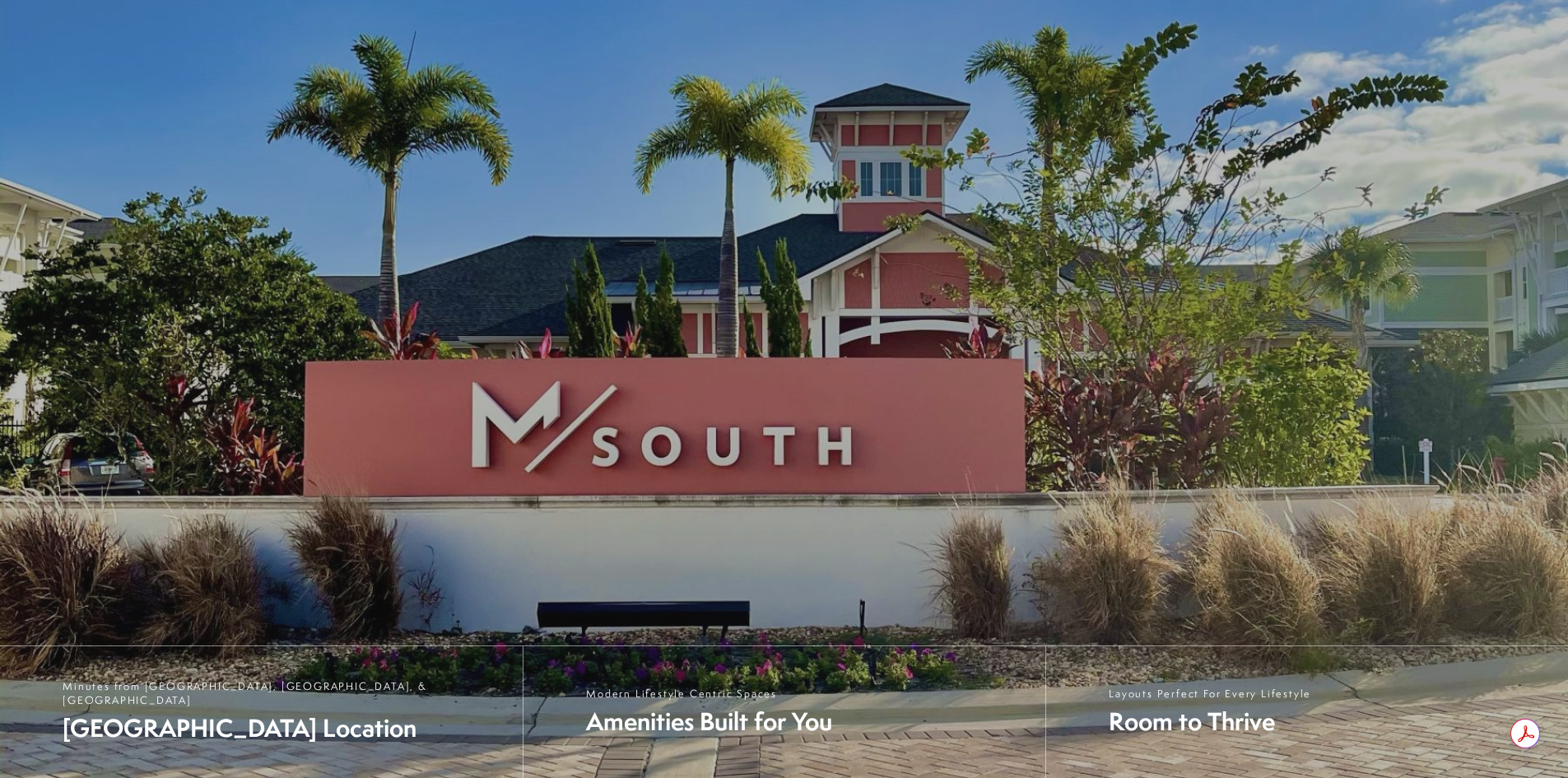
drag, startPoint x: 654, startPoint y: 234, endPoint x: 457, endPoint y: 243, distance: 197.2
click at [457, 243] on div "Welcome Home to M South Apartment Homes Exceptional Living in The Heart of Sout…" at bounding box center [784, 389] width 1070 height 778
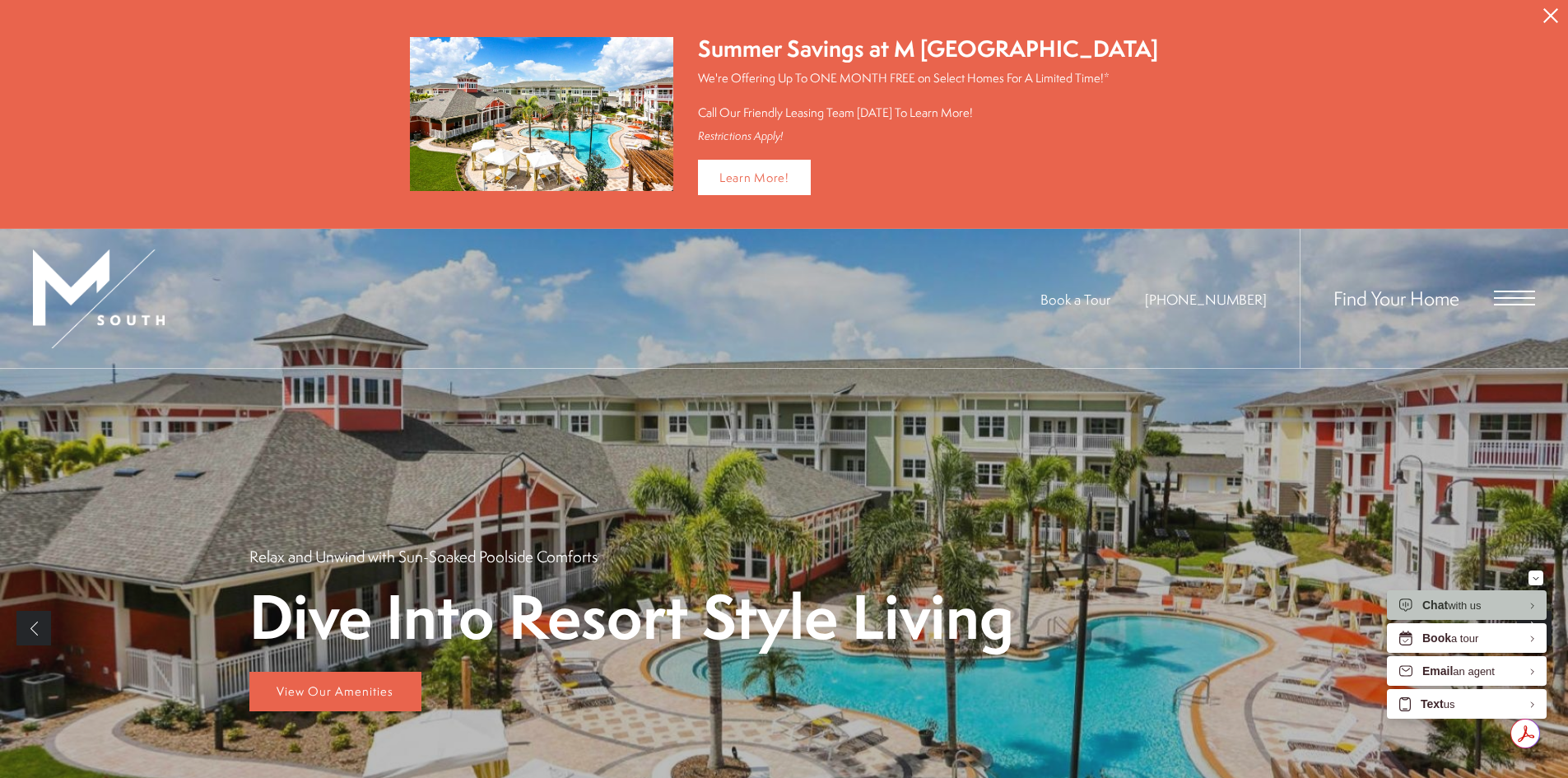
click at [1506, 294] on span "Open Menu" at bounding box center [1515, 298] width 41 height 15
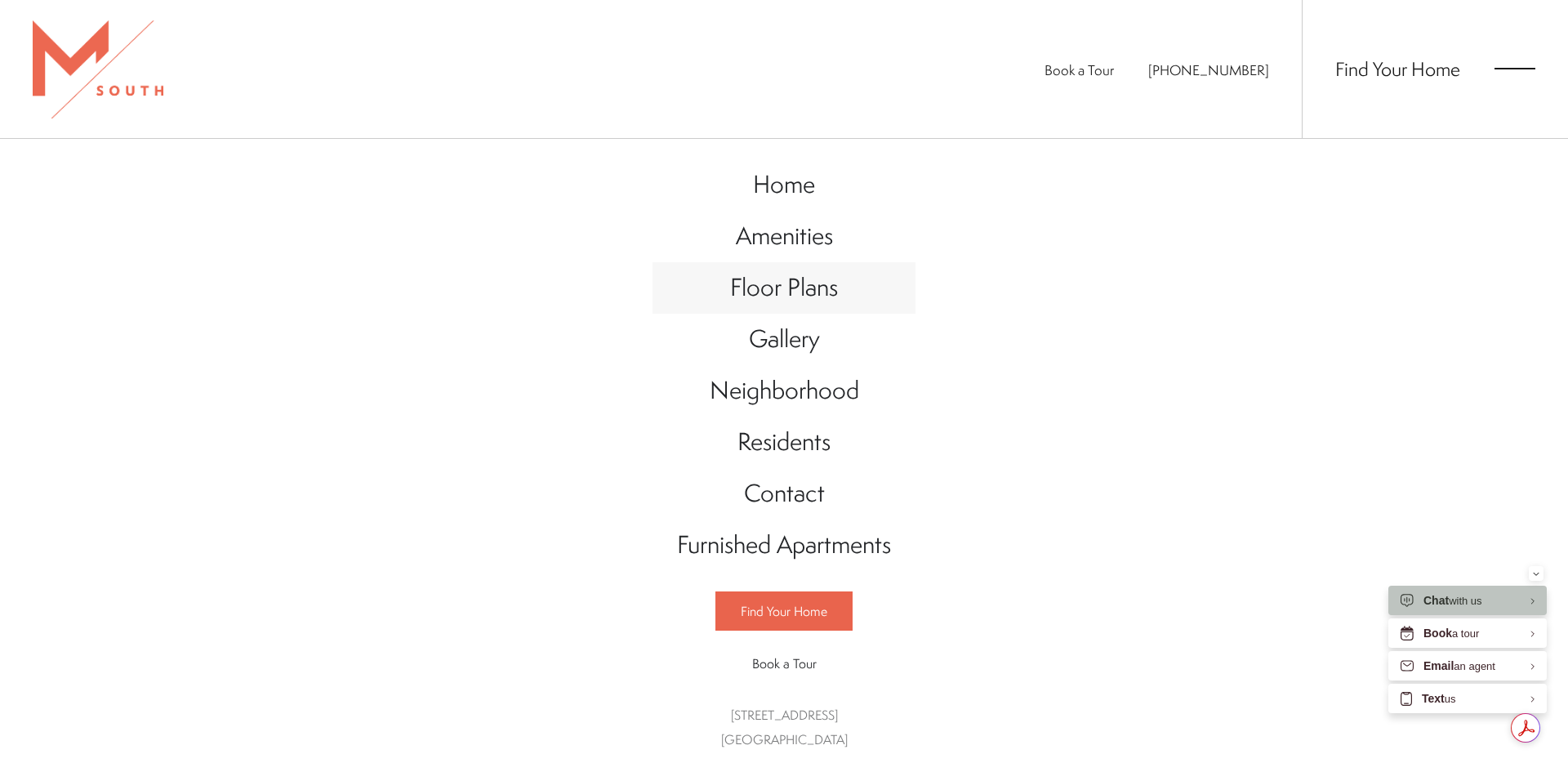
click at [793, 278] on span "Floor Plans" at bounding box center [784, 287] width 108 height 34
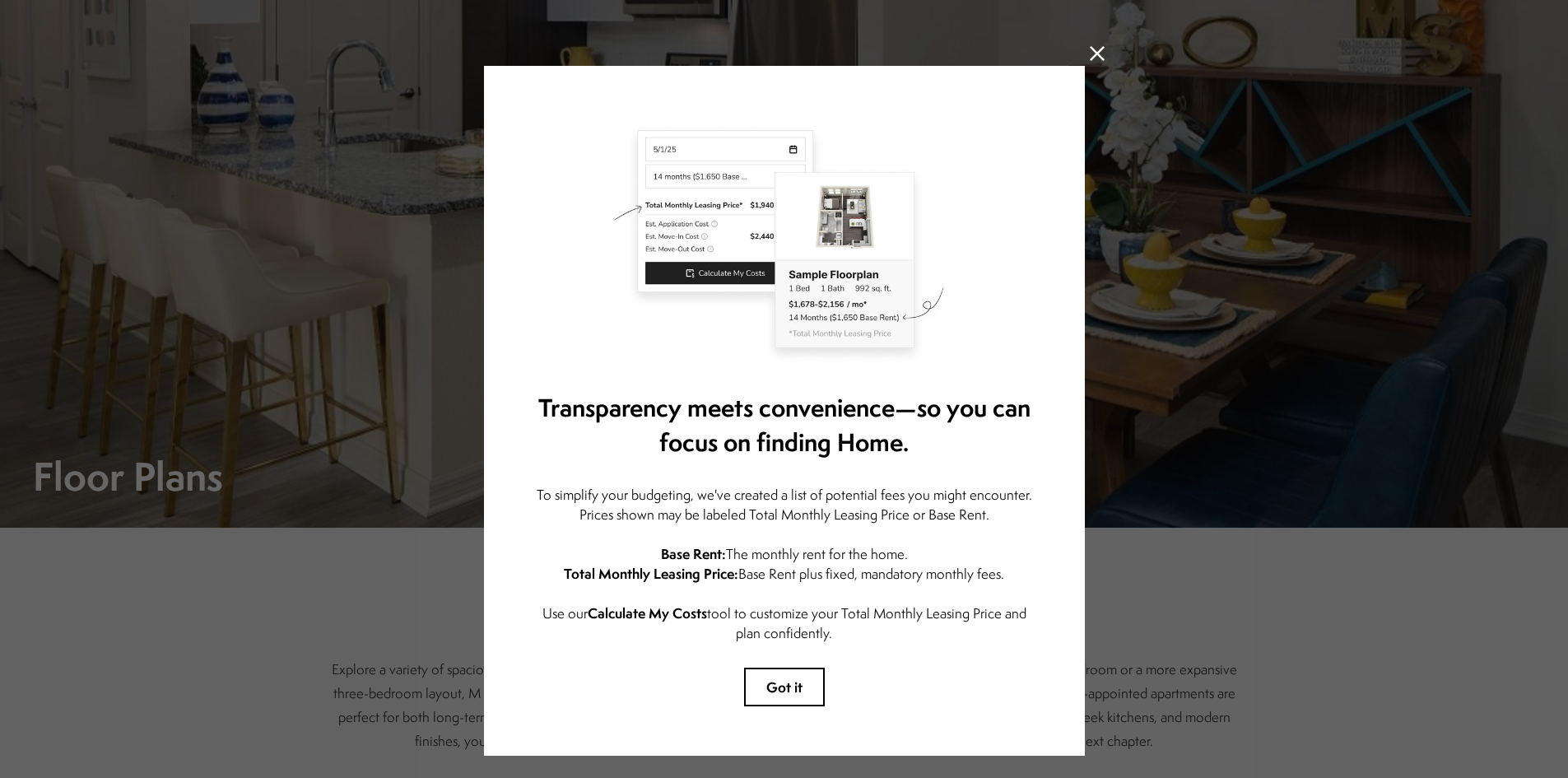
scroll to position [56, 0]
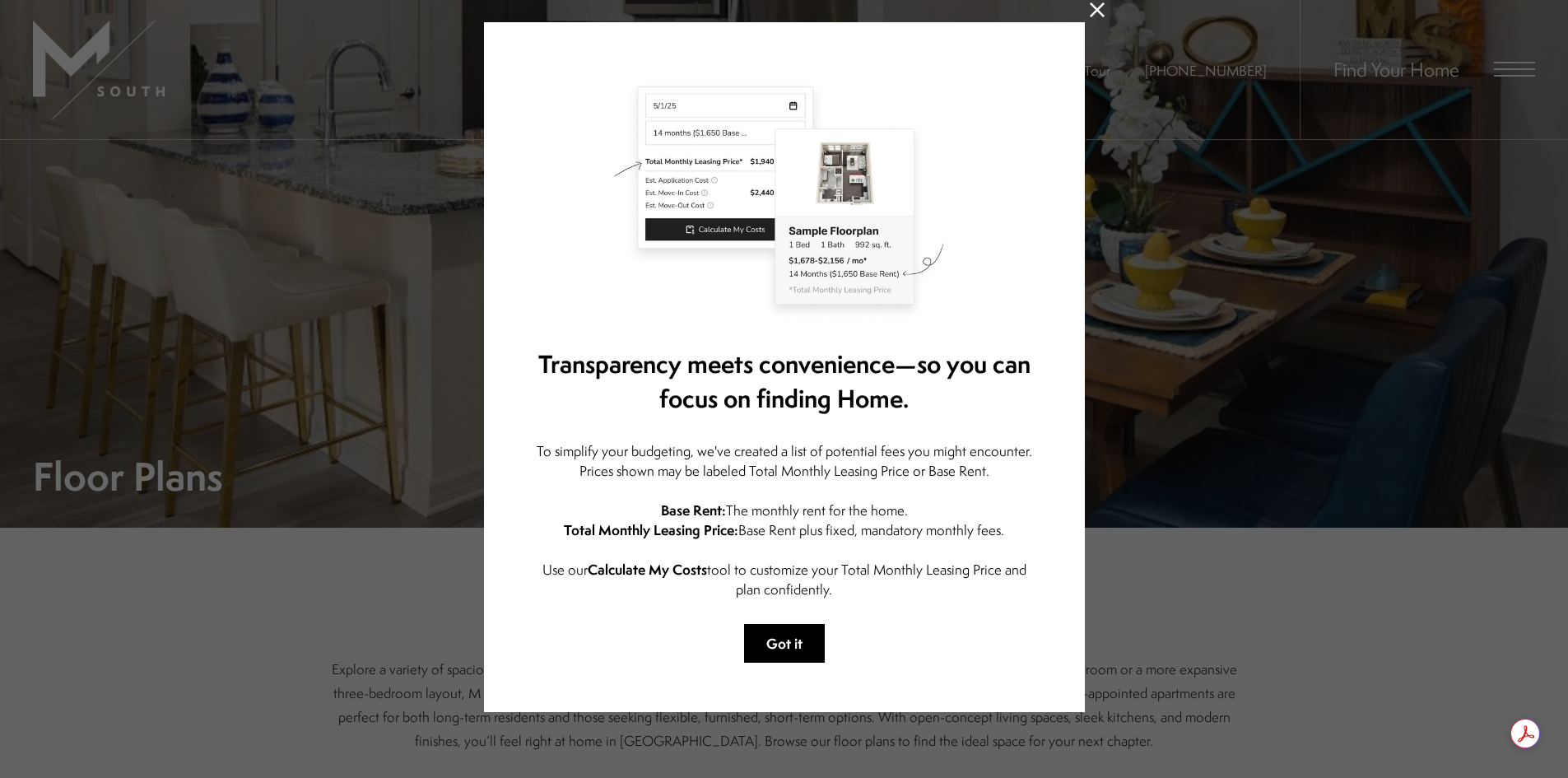
click at [779, 644] on button "Got it" at bounding box center [784, 643] width 80 height 39
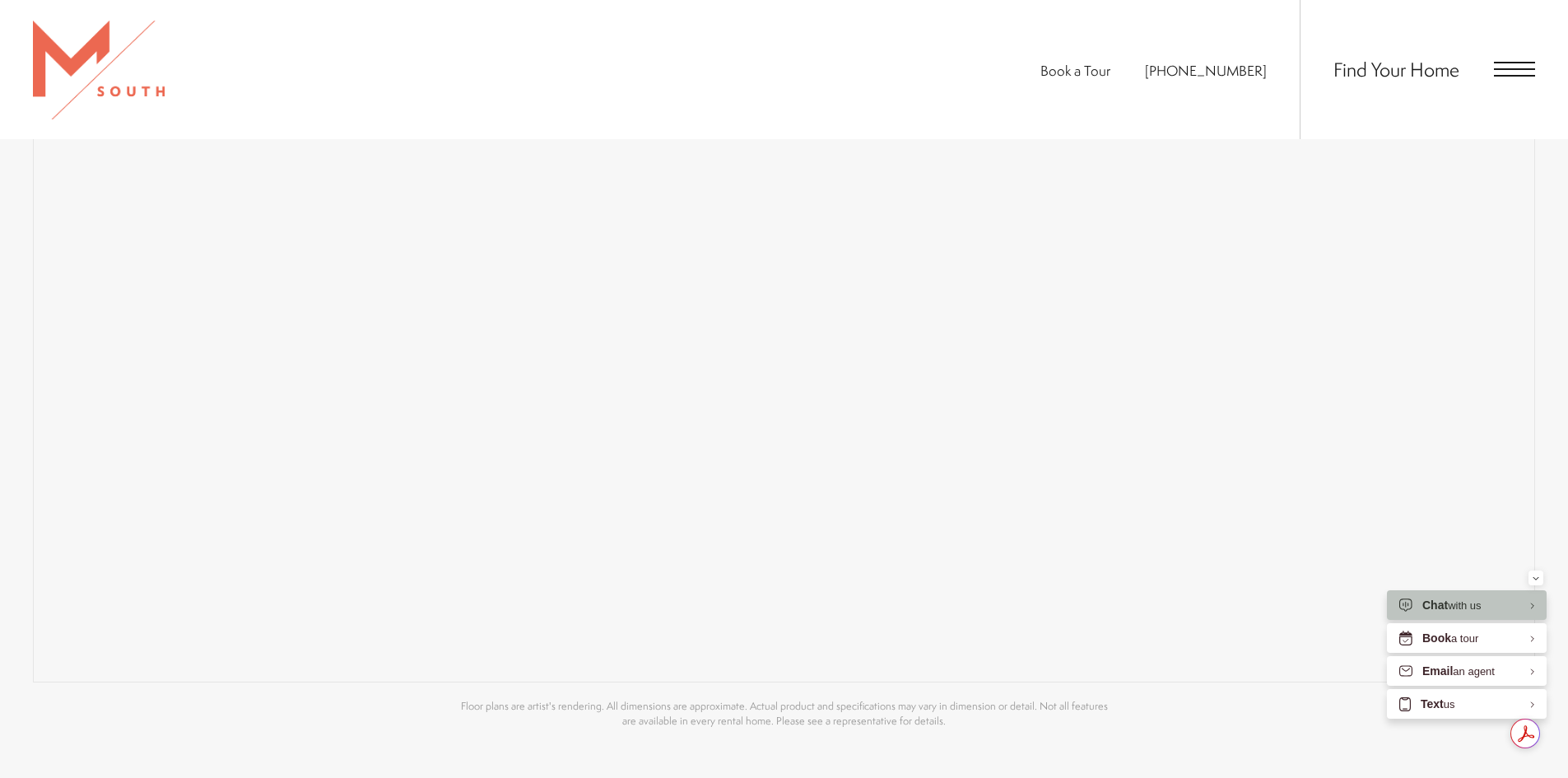
scroll to position [1559, 0]
